Goal: Task Accomplishment & Management: Manage account settings

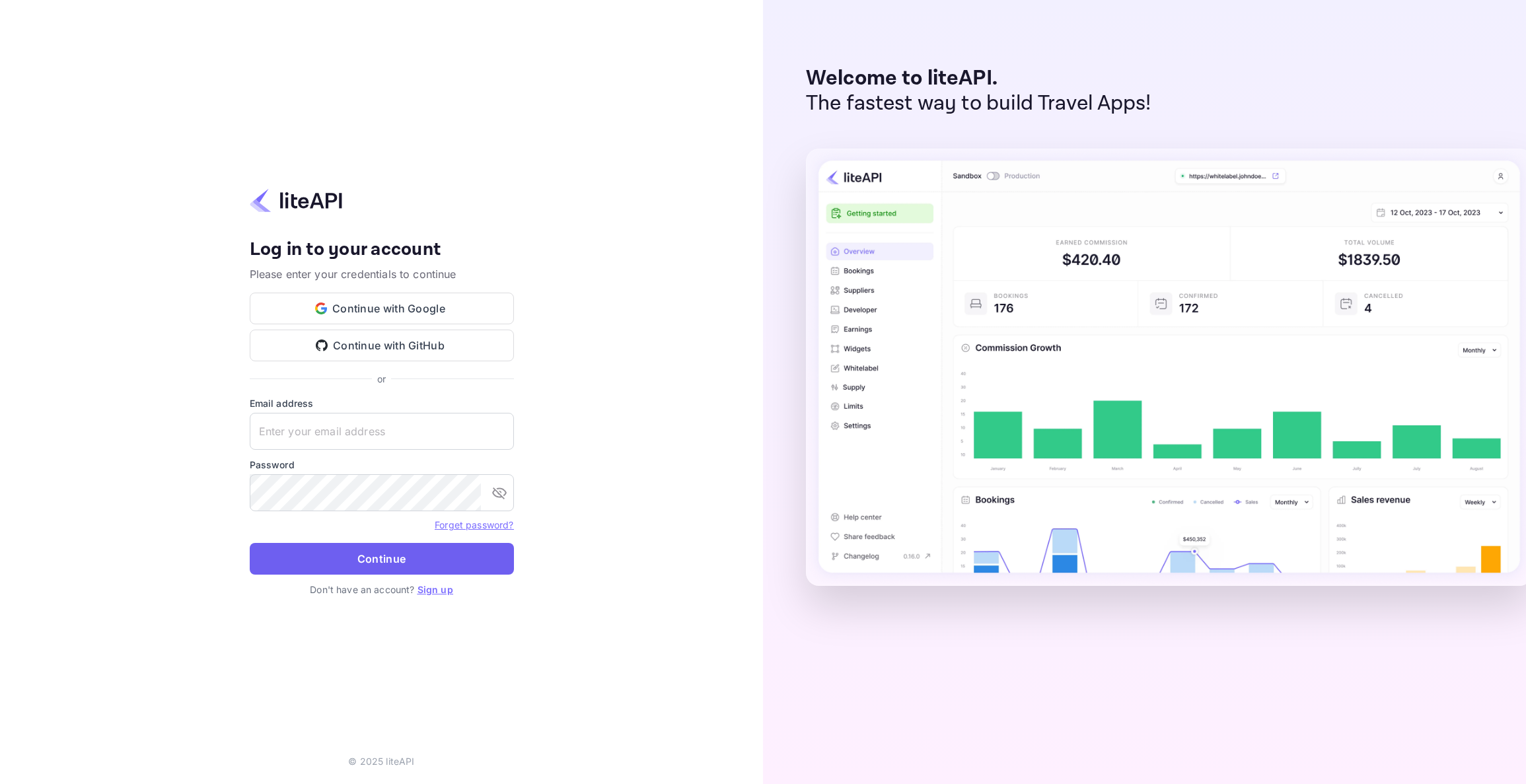
type input "nuiteedirectcug@hotelogical.com"
click at [380, 560] on button "Continue" at bounding box center [382, 559] width 265 height 32
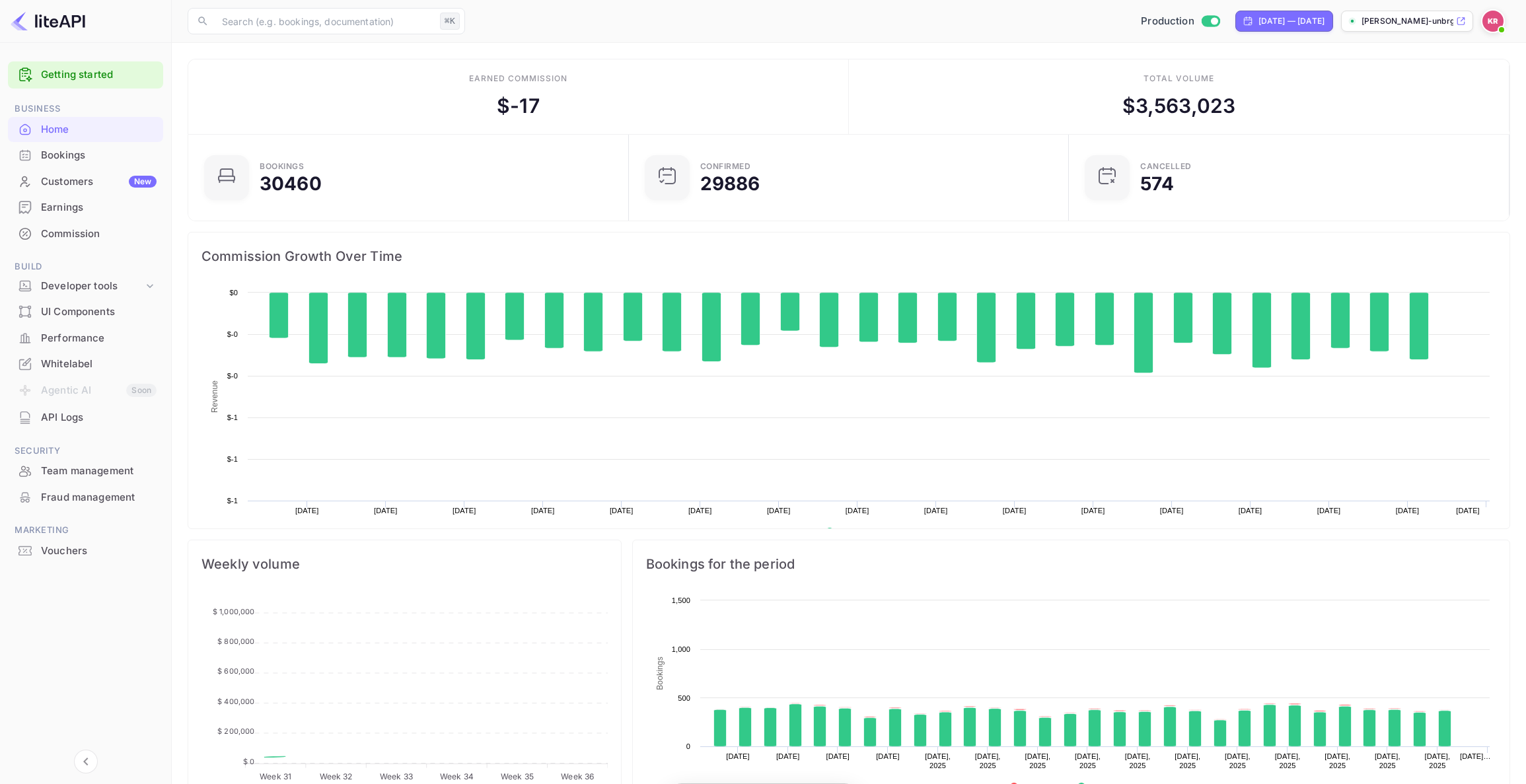
scroll to position [215, 433]
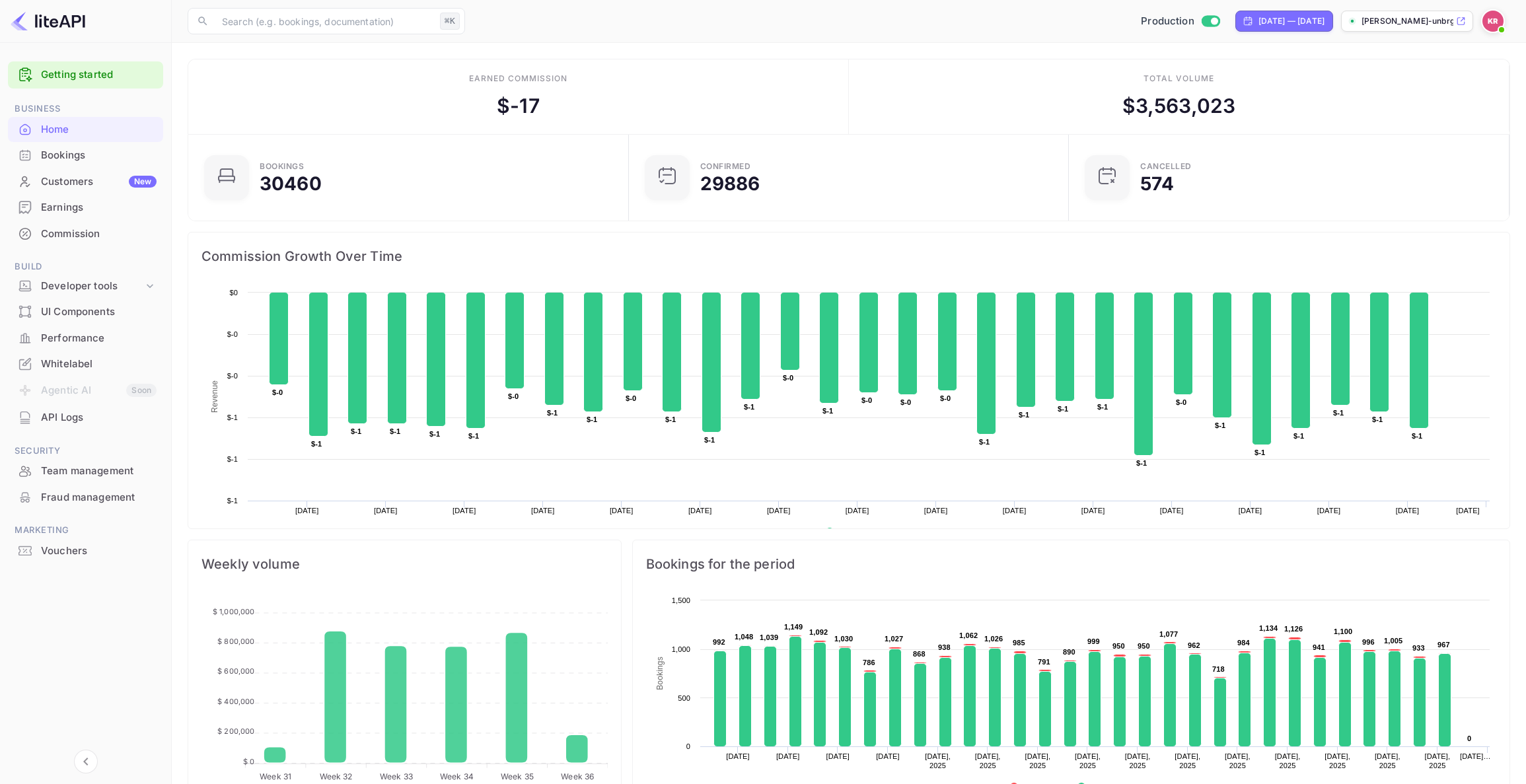
click at [79, 157] on div "Bookings" at bounding box center [98, 155] width 115 height 15
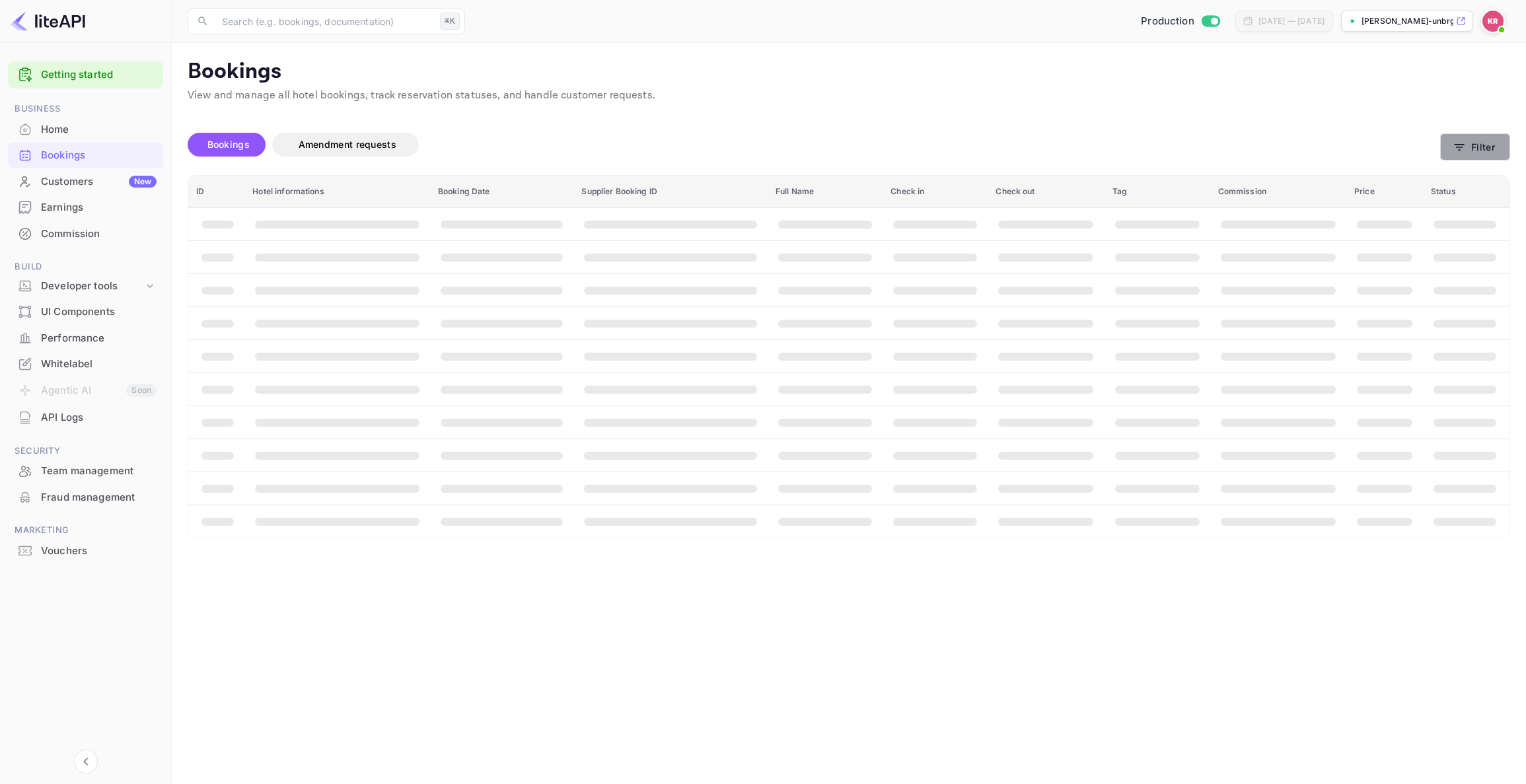
click at [1453, 146] on icon "button" at bounding box center [1459, 147] width 13 height 13
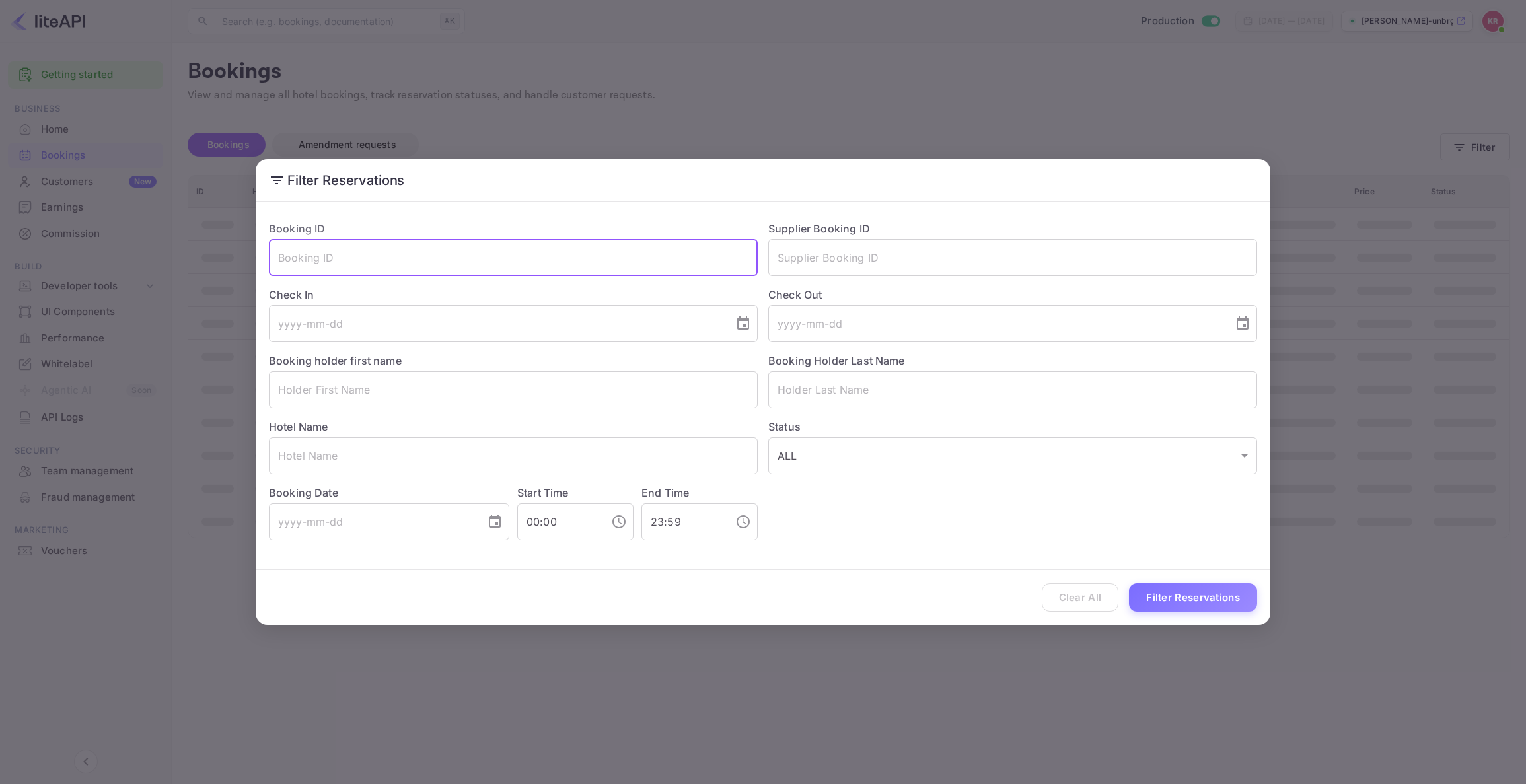
click at [282, 258] on input "text" at bounding box center [513, 258] width 489 height 37
paste input "tz4KUneGc"
click at [281, 258] on input "tz4KUneGc" at bounding box center [513, 258] width 489 height 37
type input "tz4KUneGc"
click at [1180, 595] on button "Filter Reservations" at bounding box center [1193, 597] width 128 height 28
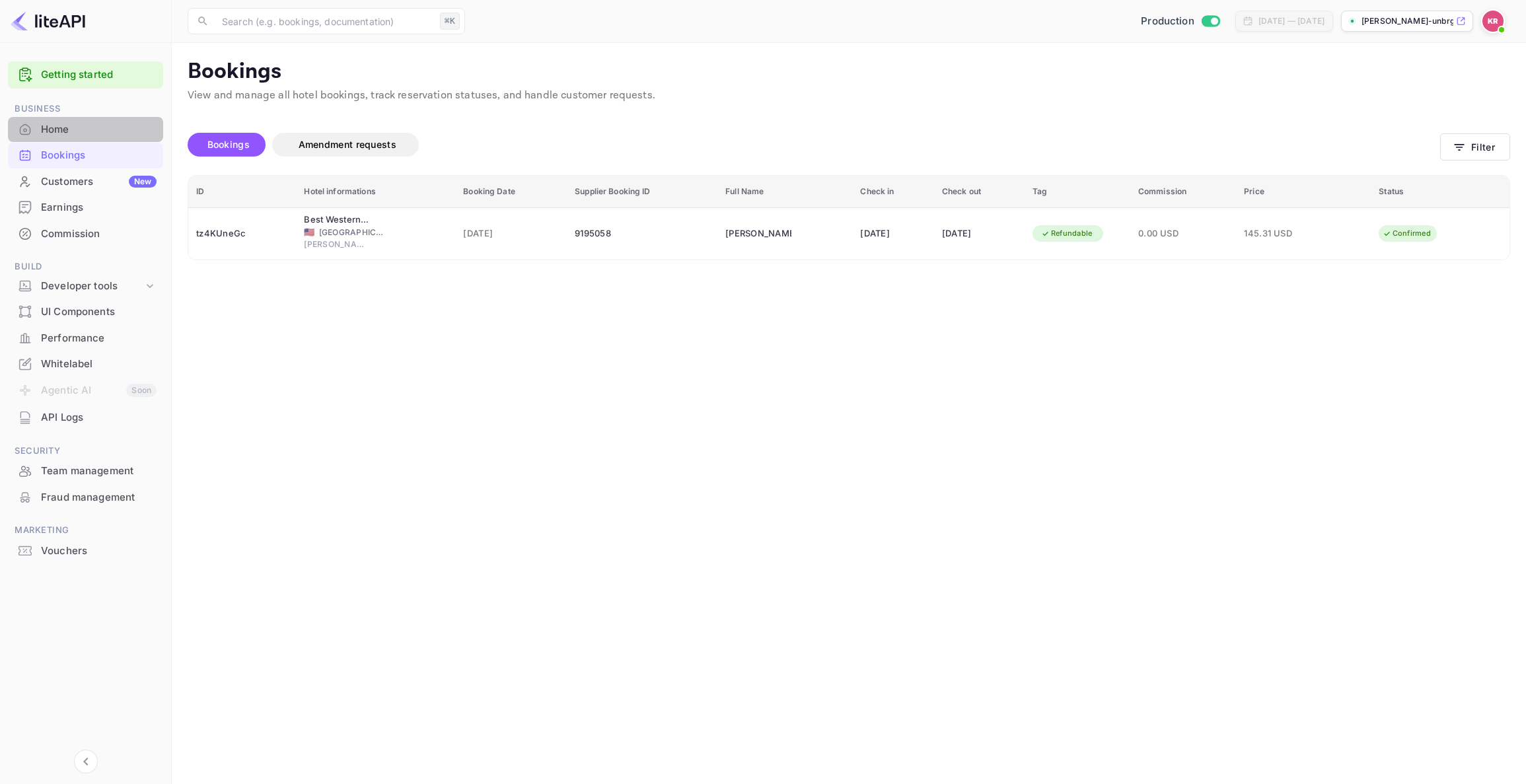
click at [47, 128] on div "Home" at bounding box center [98, 130] width 115 height 15
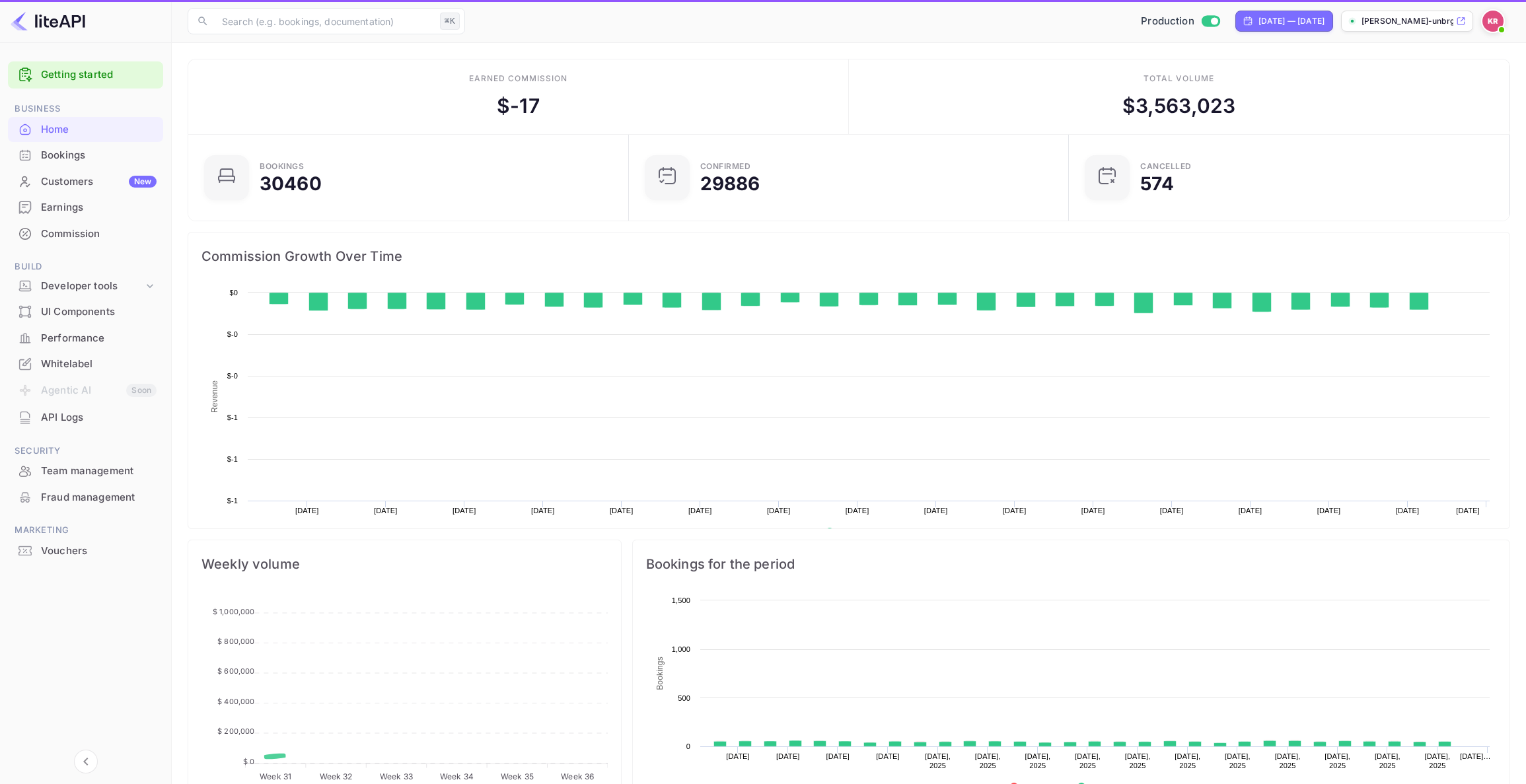
scroll to position [215, 433]
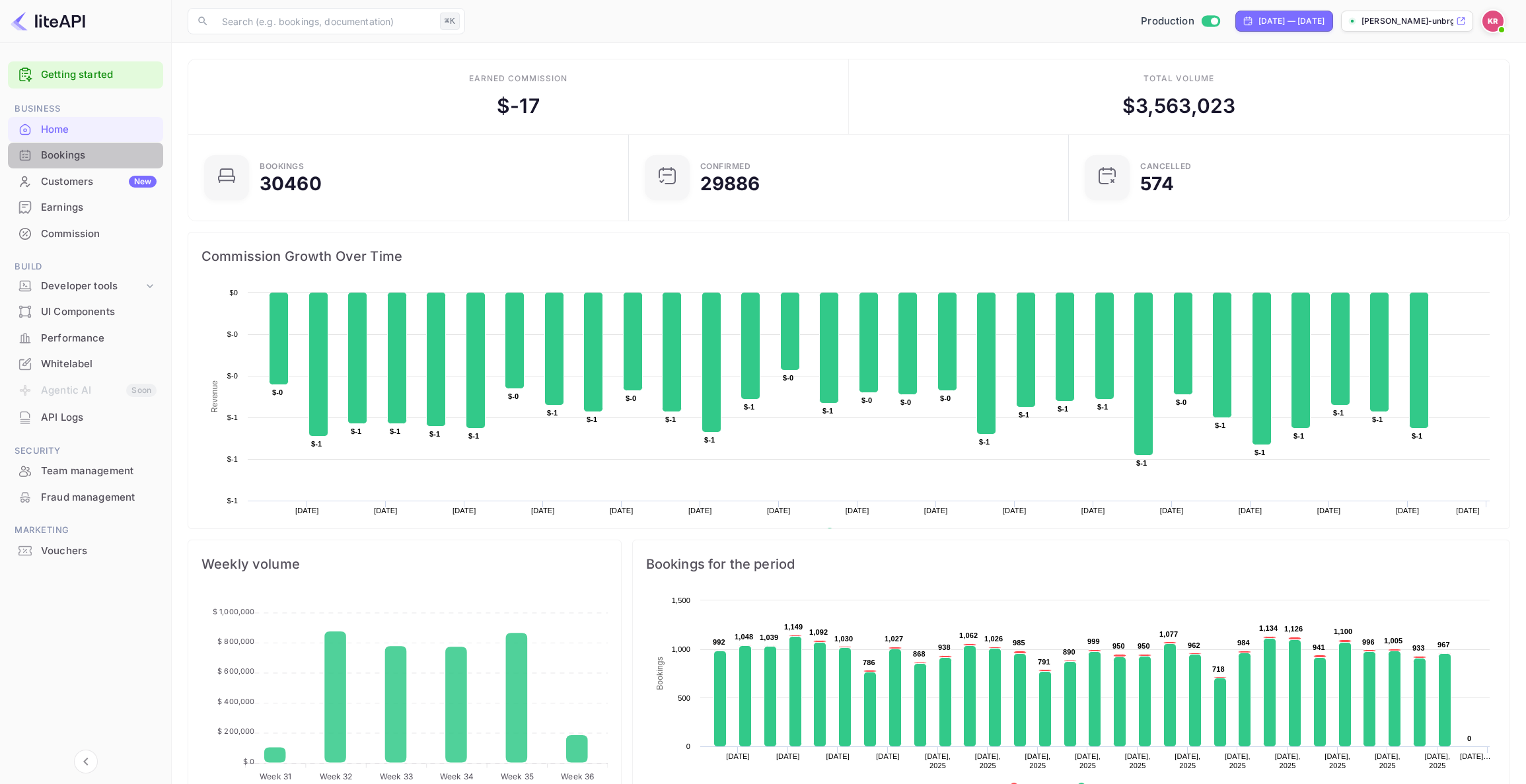
click at [63, 159] on div "Bookings" at bounding box center [98, 155] width 115 height 15
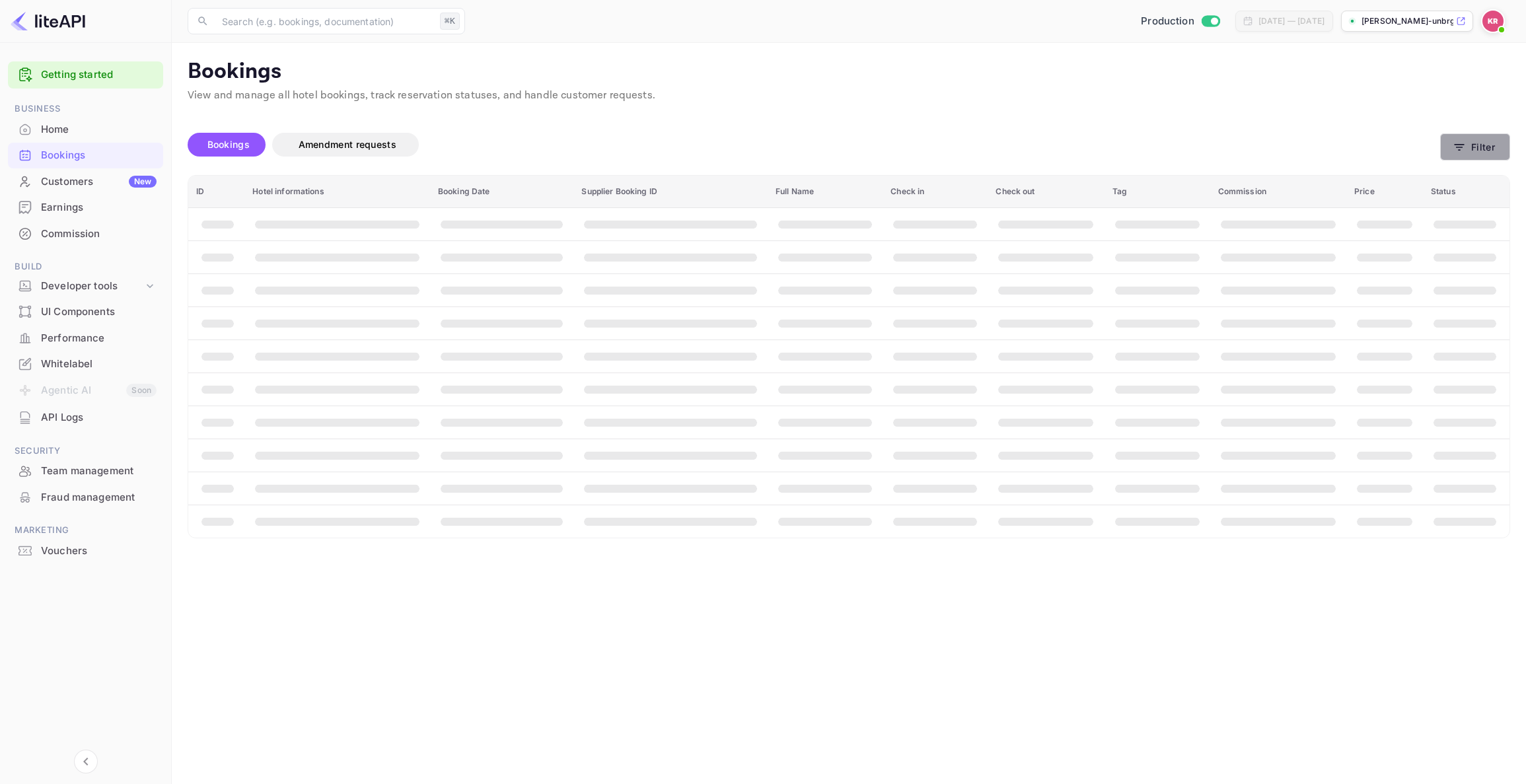
click at [1481, 151] on button "Filter" at bounding box center [1475, 147] width 70 height 27
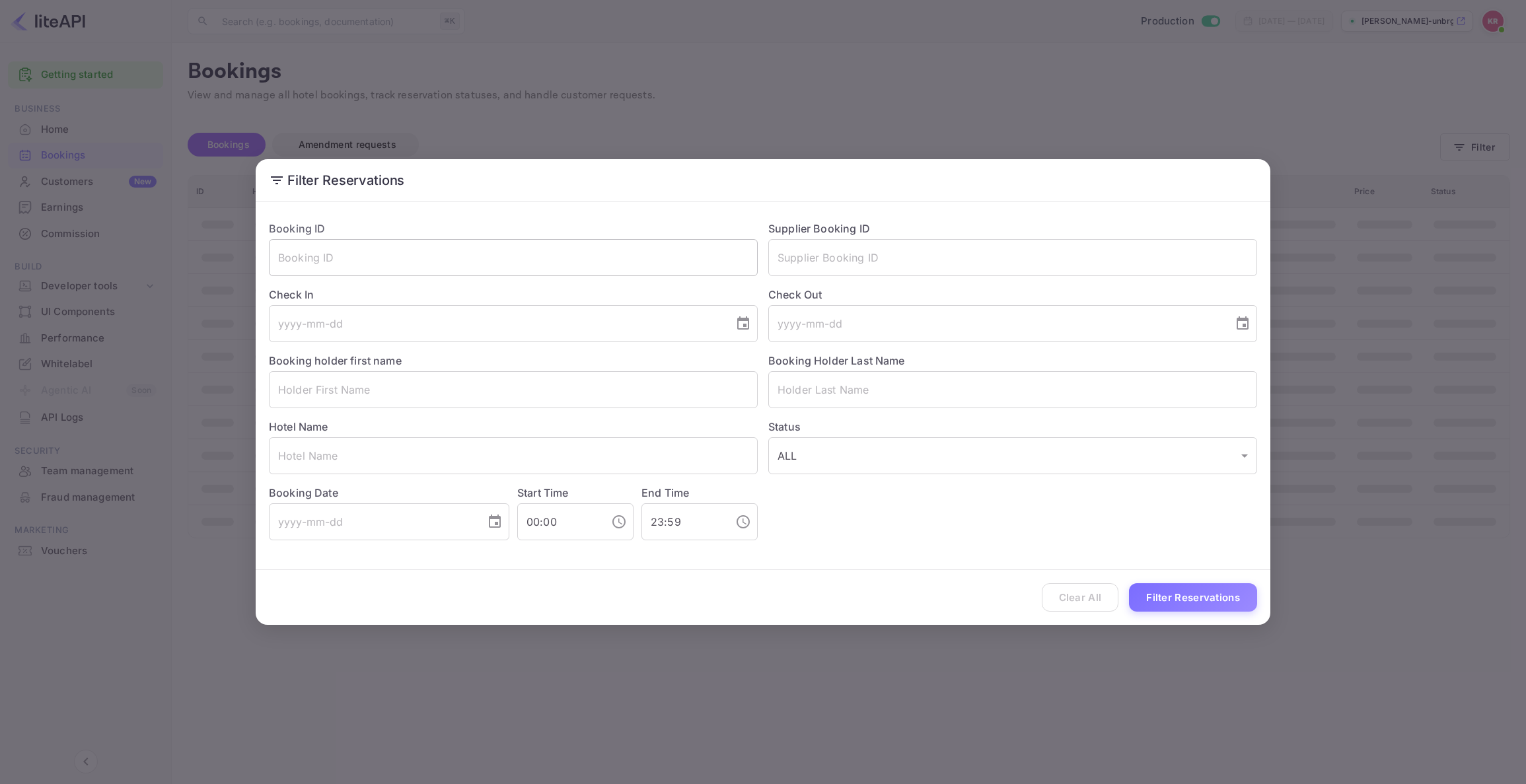
drag, startPoint x: 283, startPoint y: 256, endPoint x: 294, endPoint y: 256, distance: 11.0
click at [286, 255] on input "text" at bounding box center [513, 258] width 489 height 37
paste input "tz4KUneGc"
click at [1176, 582] on div "Clear All Filter Reservations" at bounding box center [763, 597] width 1015 height 55
click at [1175, 598] on button "Filter Reservations" at bounding box center [1193, 597] width 128 height 28
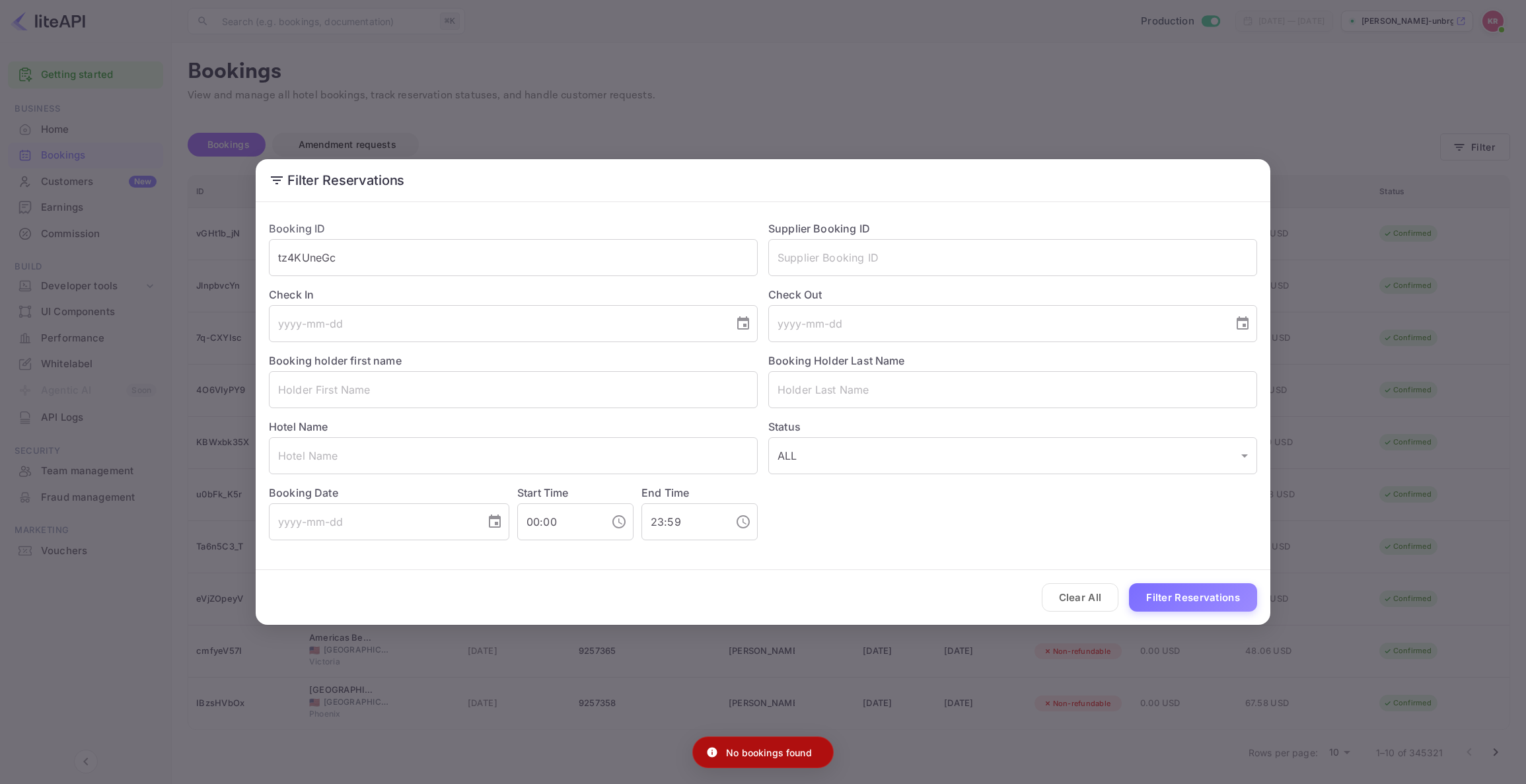
click at [344, 233] on div "Booking ID tz4KUneGc ​" at bounding box center [508, 243] width 499 height 66
click at [275, 254] on input "tz4KUneGc" at bounding box center [513, 258] width 489 height 37
click at [284, 259] on input "tz4KUneGc" at bounding box center [513, 258] width 489 height 37
click at [279, 261] on input "tz4KUneGc" at bounding box center [513, 258] width 489 height 37
click at [281, 257] on input "tz4KUneGc" at bounding box center [513, 258] width 489 height 37
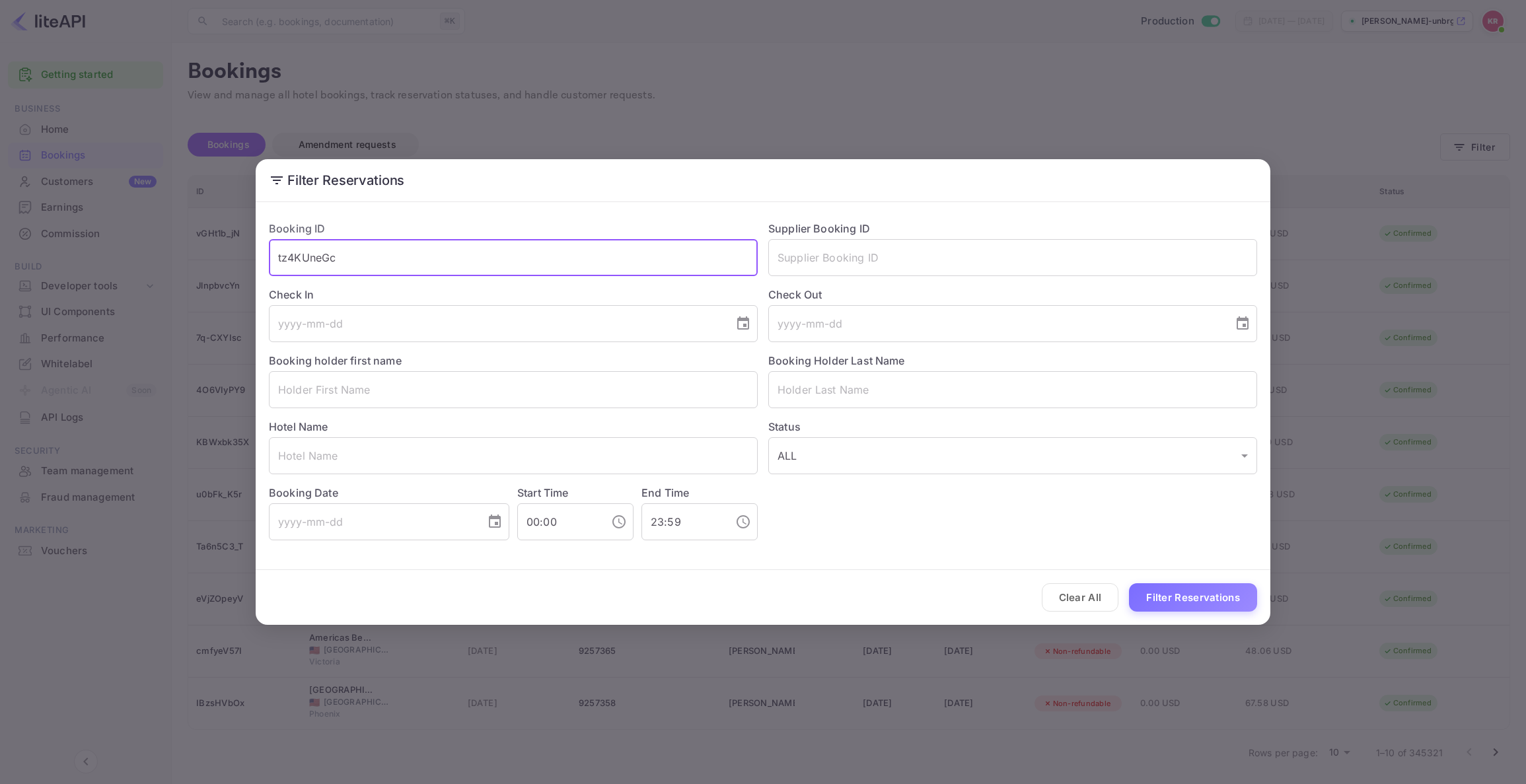
type input "tz4KUneGc"
click at [1176, 594] on button "Filter Reservations" at bounding box center [1193, 597] width 128 height 28
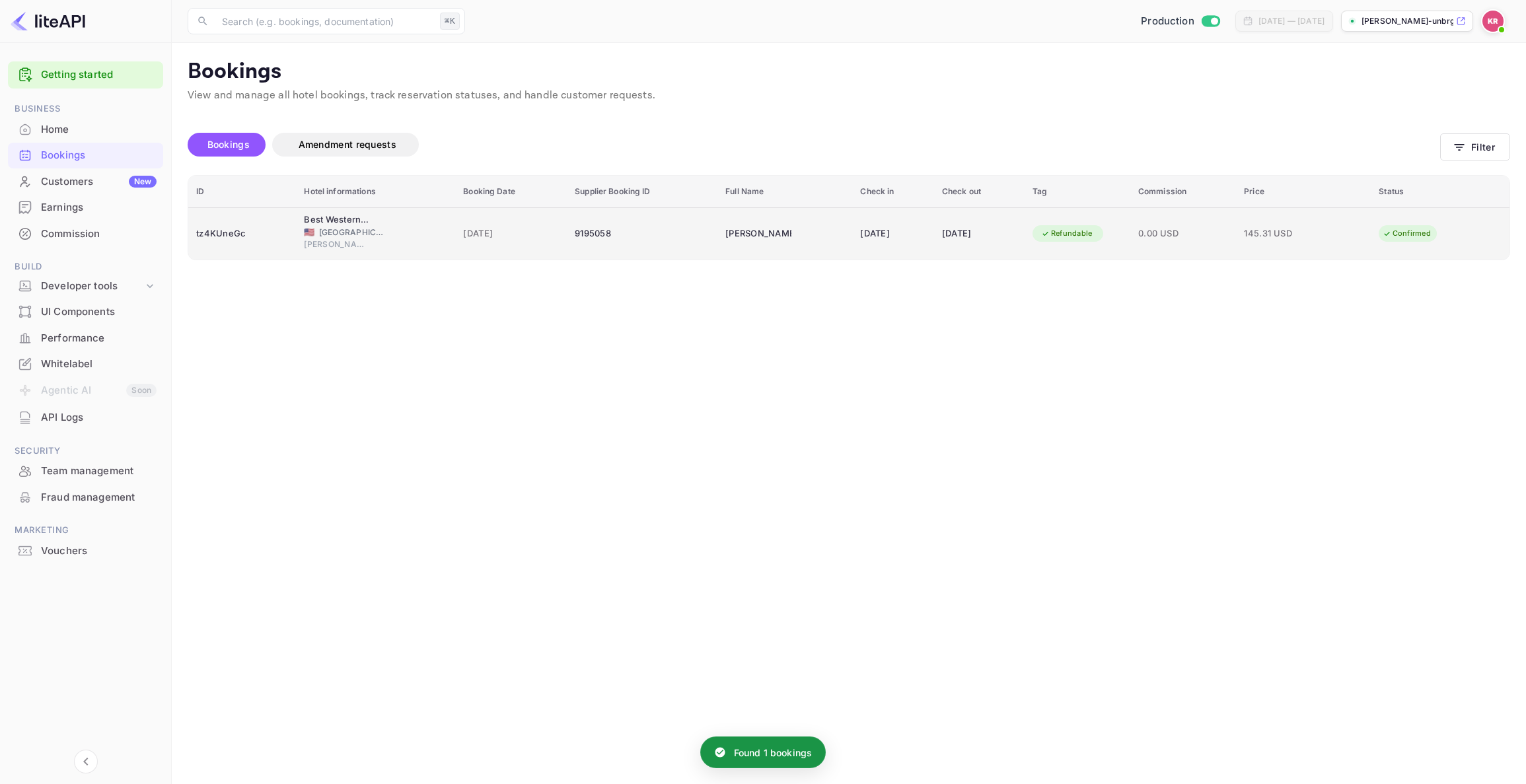
click at [319, 228] on span "[GEOGRAPHIC_DATA]" at bounding box center [352, 233] width 66 height 12
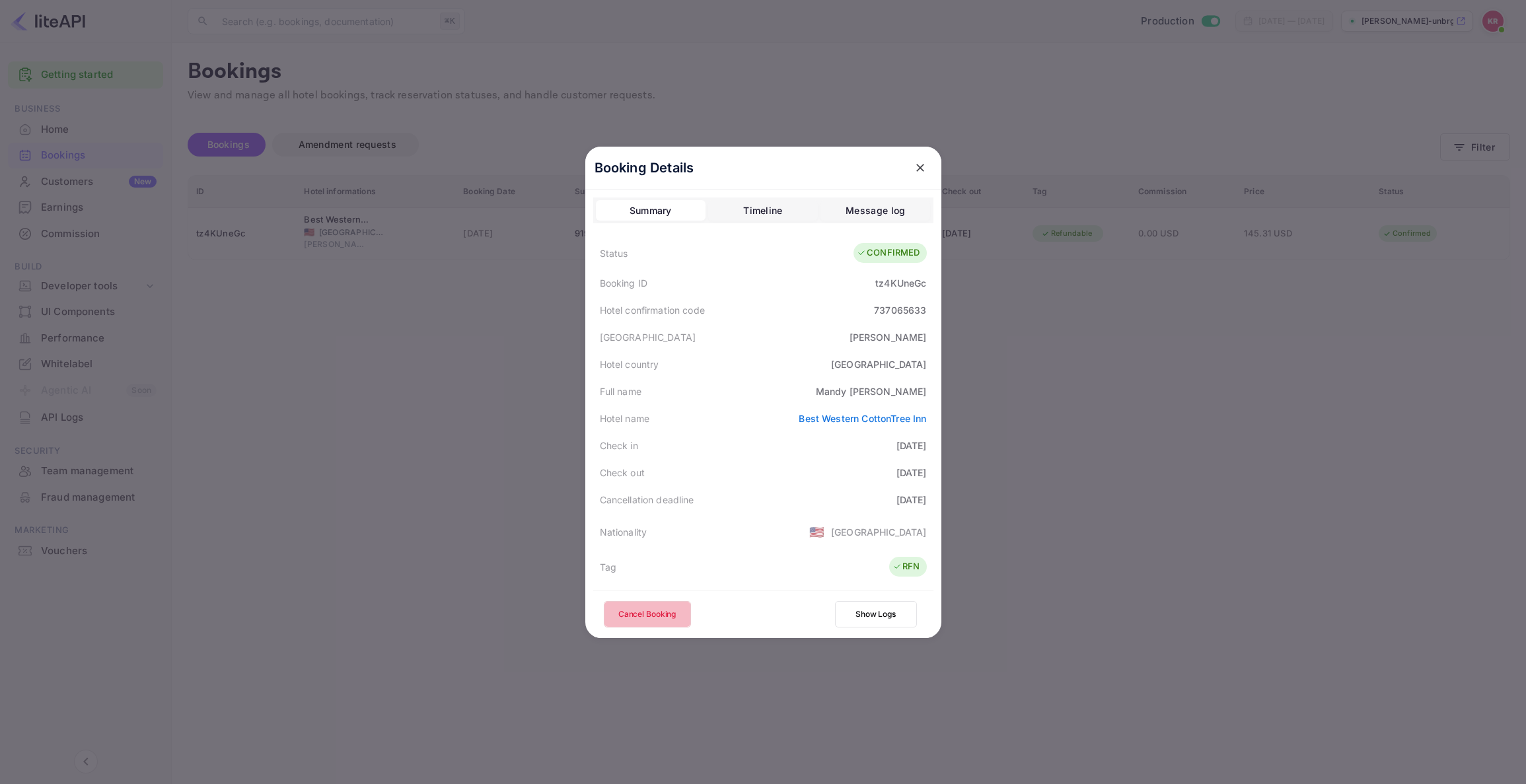
click at [646, 614] on button "Cancel Booking" at bounding box center [647, 614] width 87 height 26
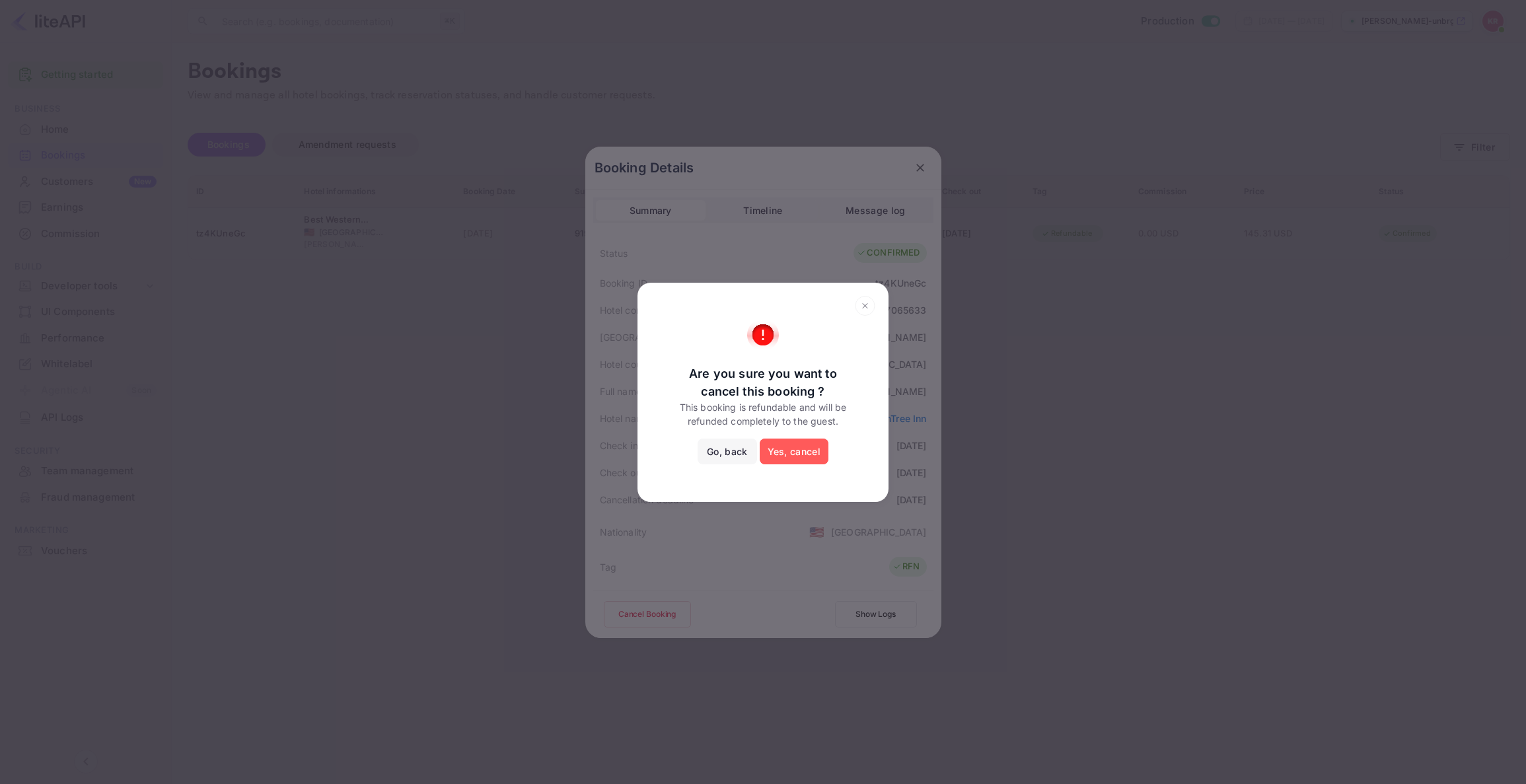
click at [784, 445] on button "Yes, cancel" at bounding box center [794, 452] width 69 height 26
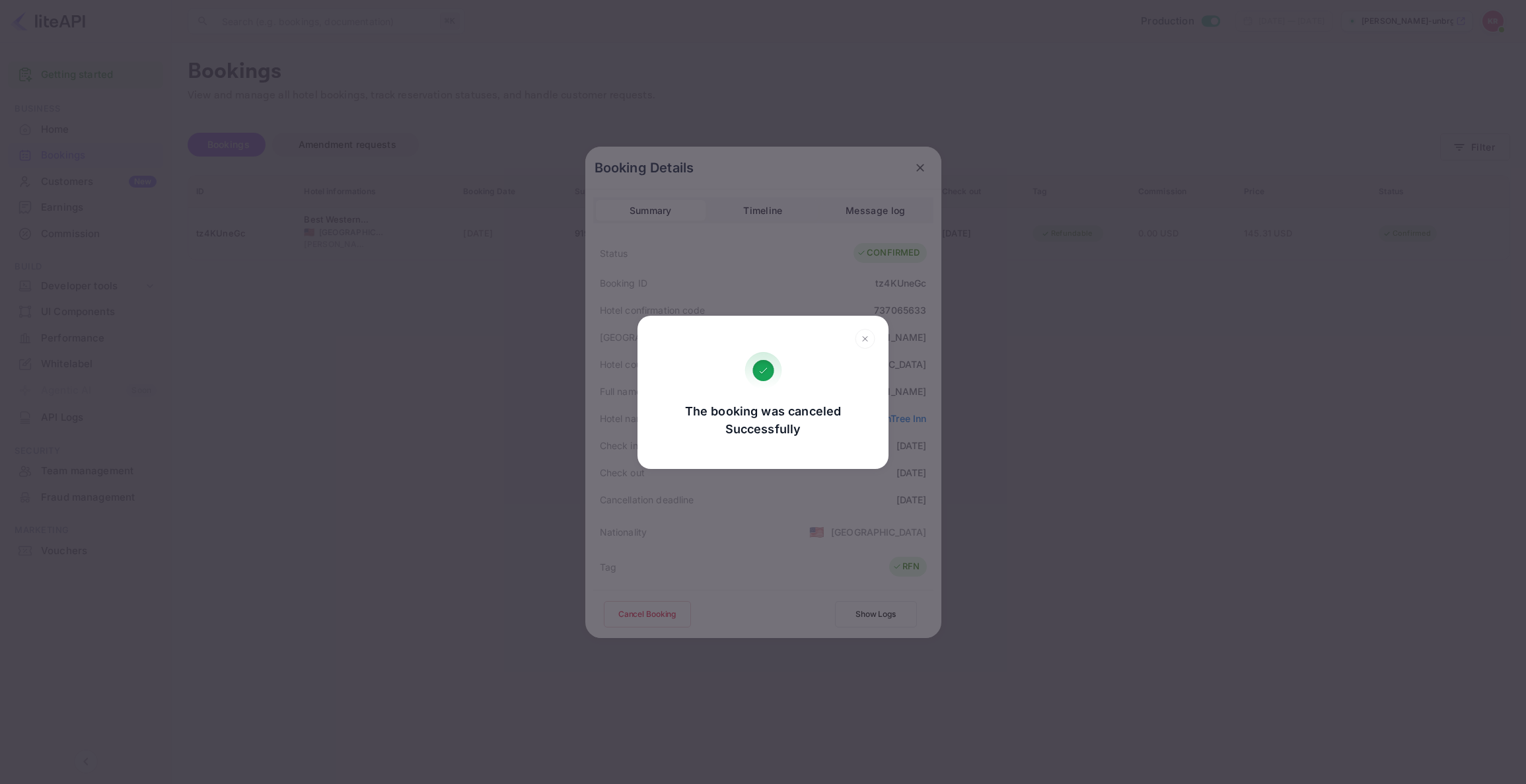
click at [529, 474] on div "The booking was canceled Successfully Go, back Yes, cancel" at bounding box center [763, 392] width 1526 height 784
